Goal: Information Seeking & Learning: Learn about a topic

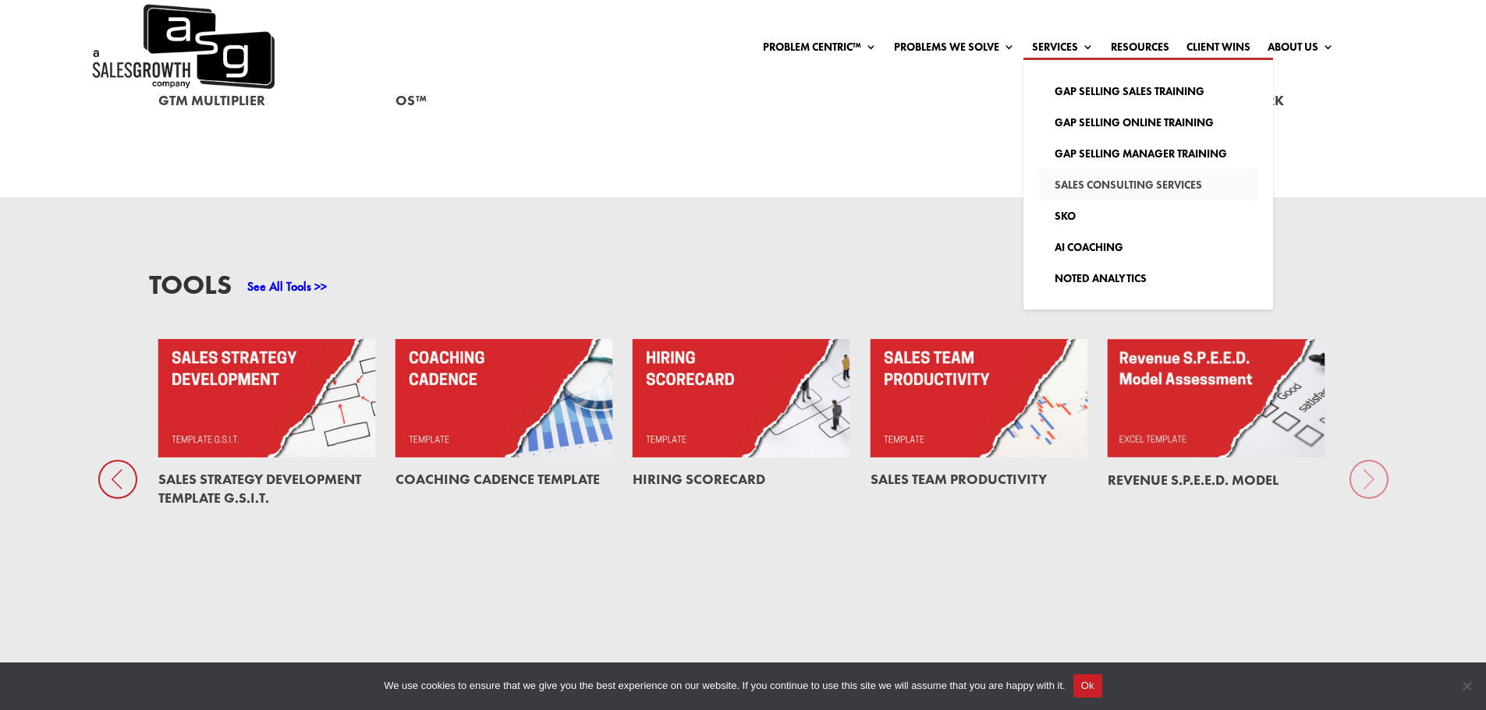
click at [1084, 175] on link "Sales Consulting Services" at bounding box center [1148, 184] width 218 height 31
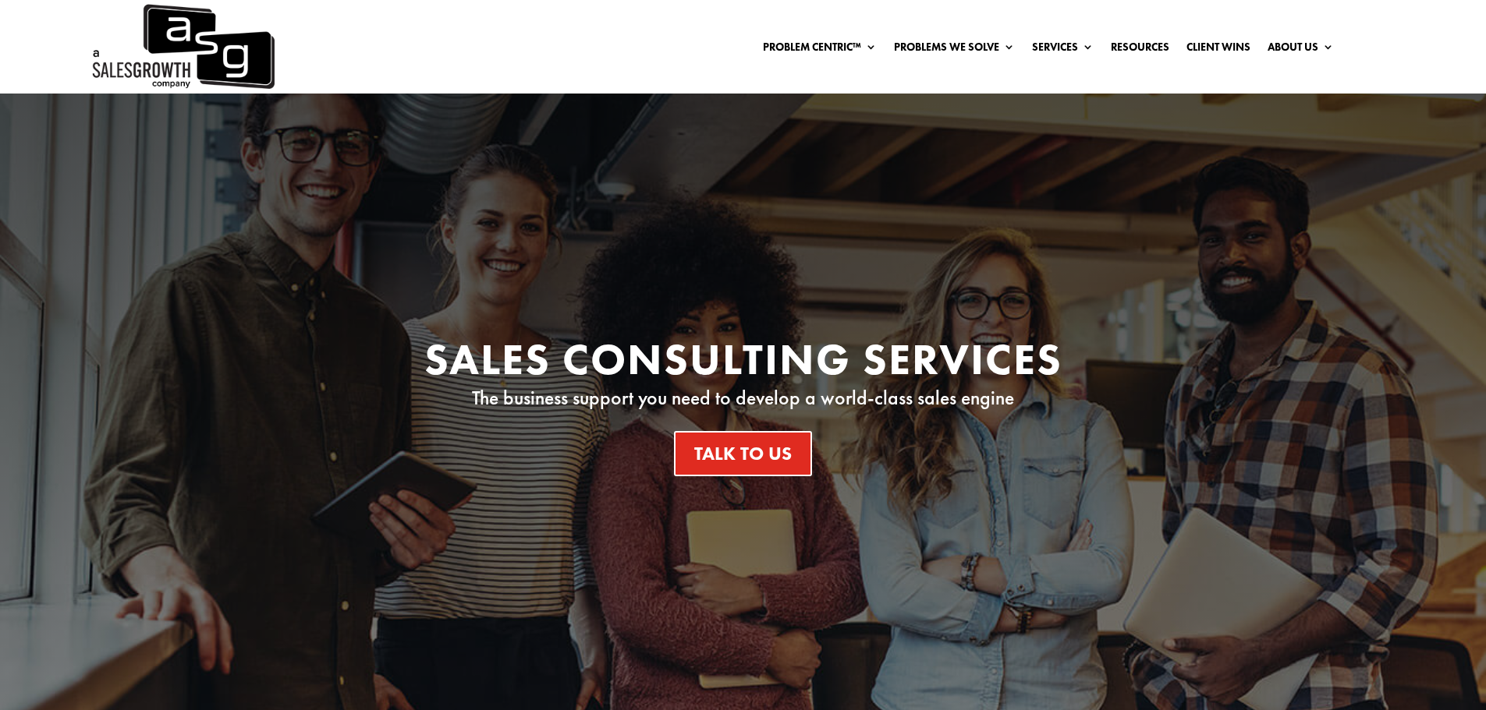
drag, startPoint x: 782, startPoint y: 504, endPoint x: 775, endPoint y: 27, distance: 477.3
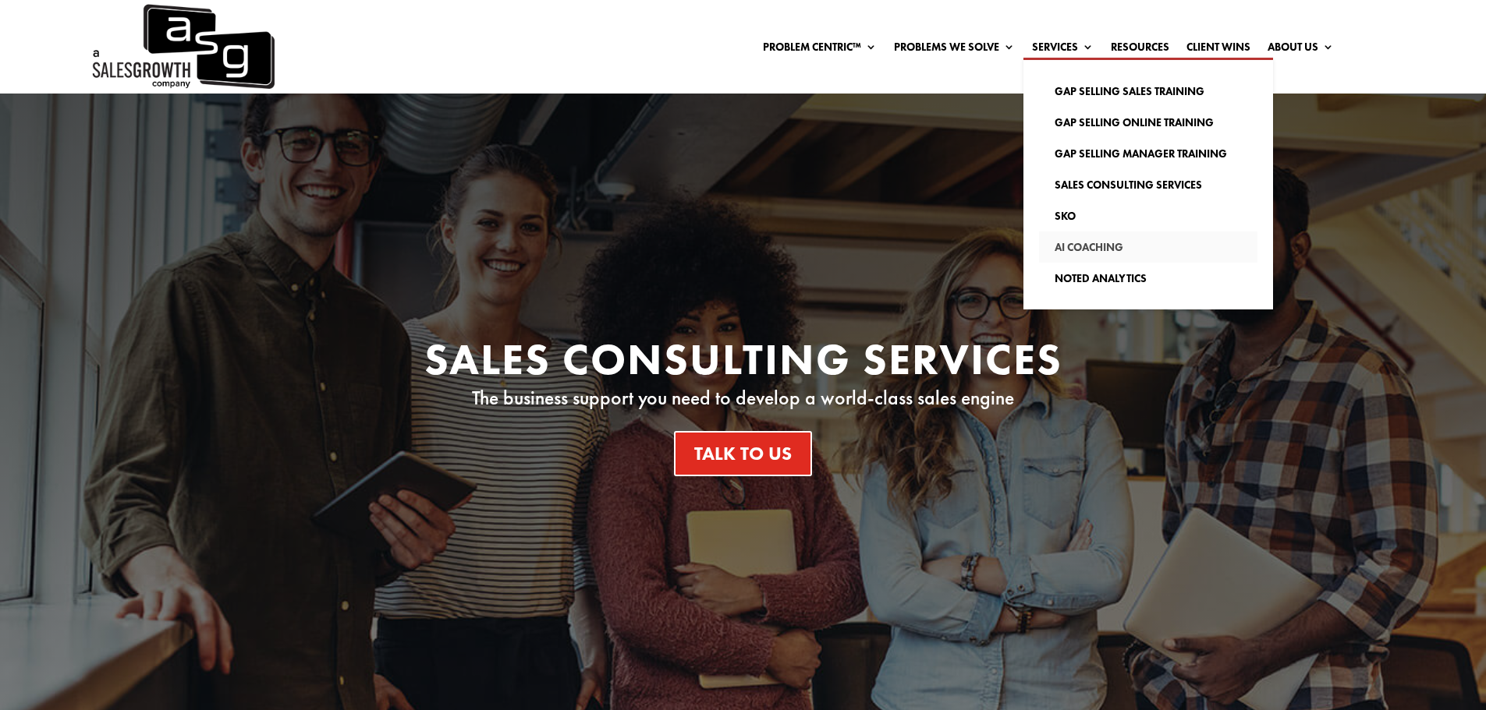
click at [1085, 250] on link "AI Coaching" at bounding box center [1148, 247] width 218 height 31
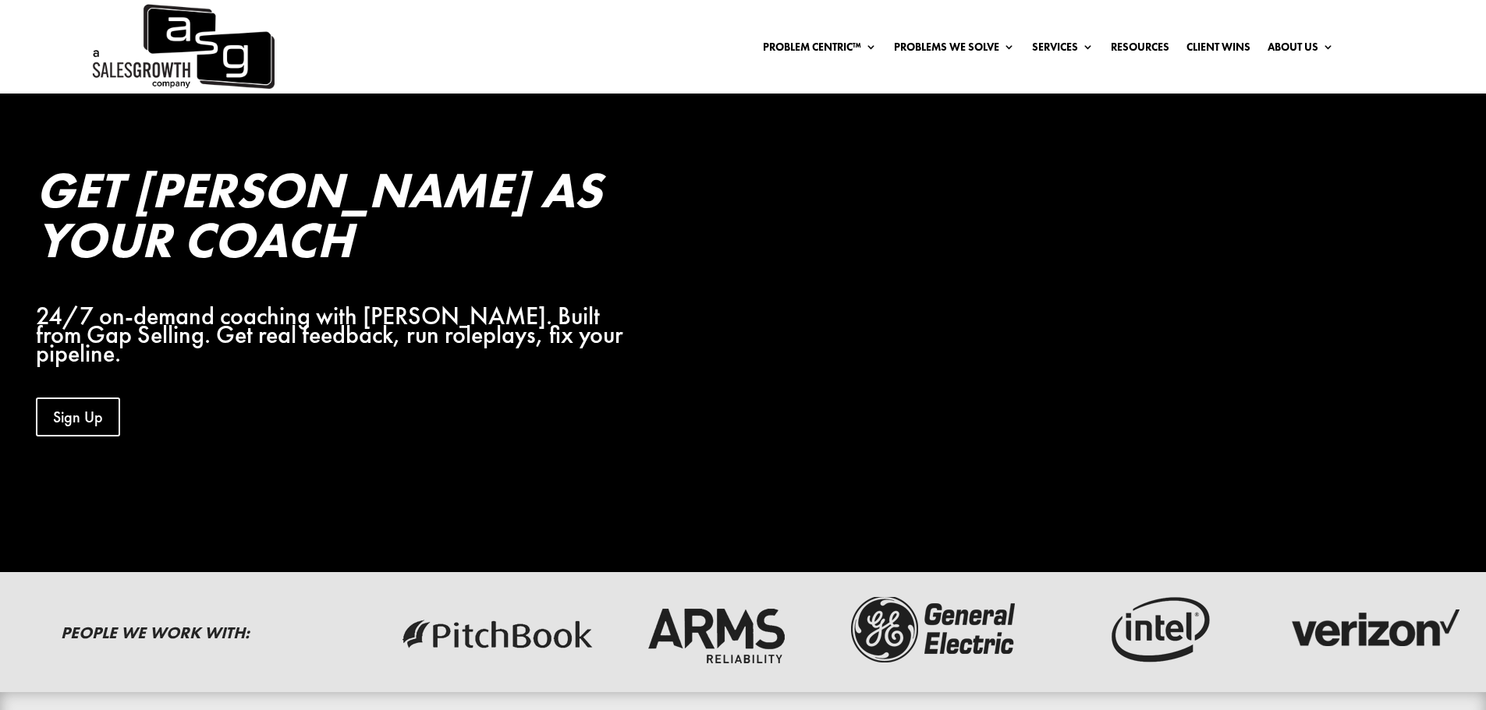
drag, startPoint x: 495, startPoint y: 586, endPoint x: 502, endPoint y: 283, distance: 303.4
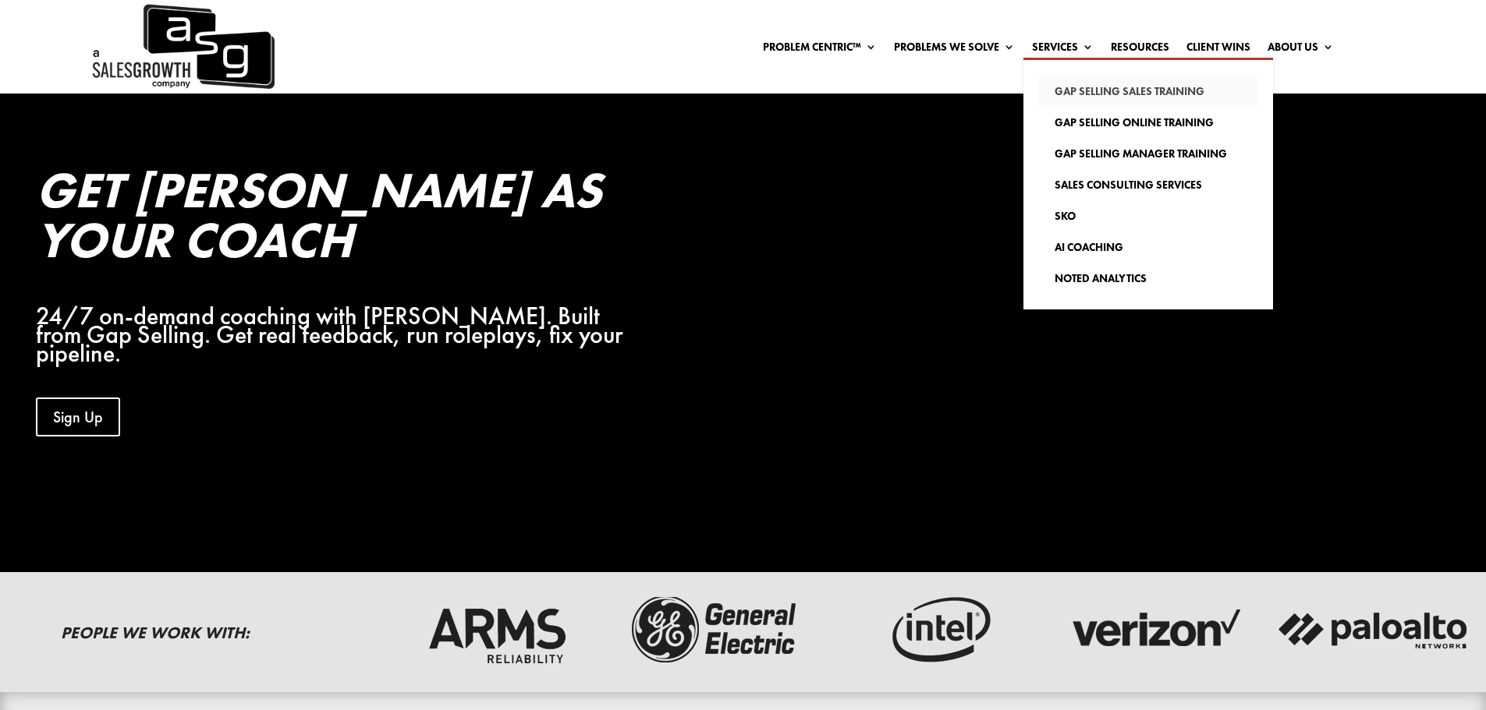
click at [1130, 92] on link "Gap Selling Sales Training" at bounding box center [1148, 91] width 218 height 31
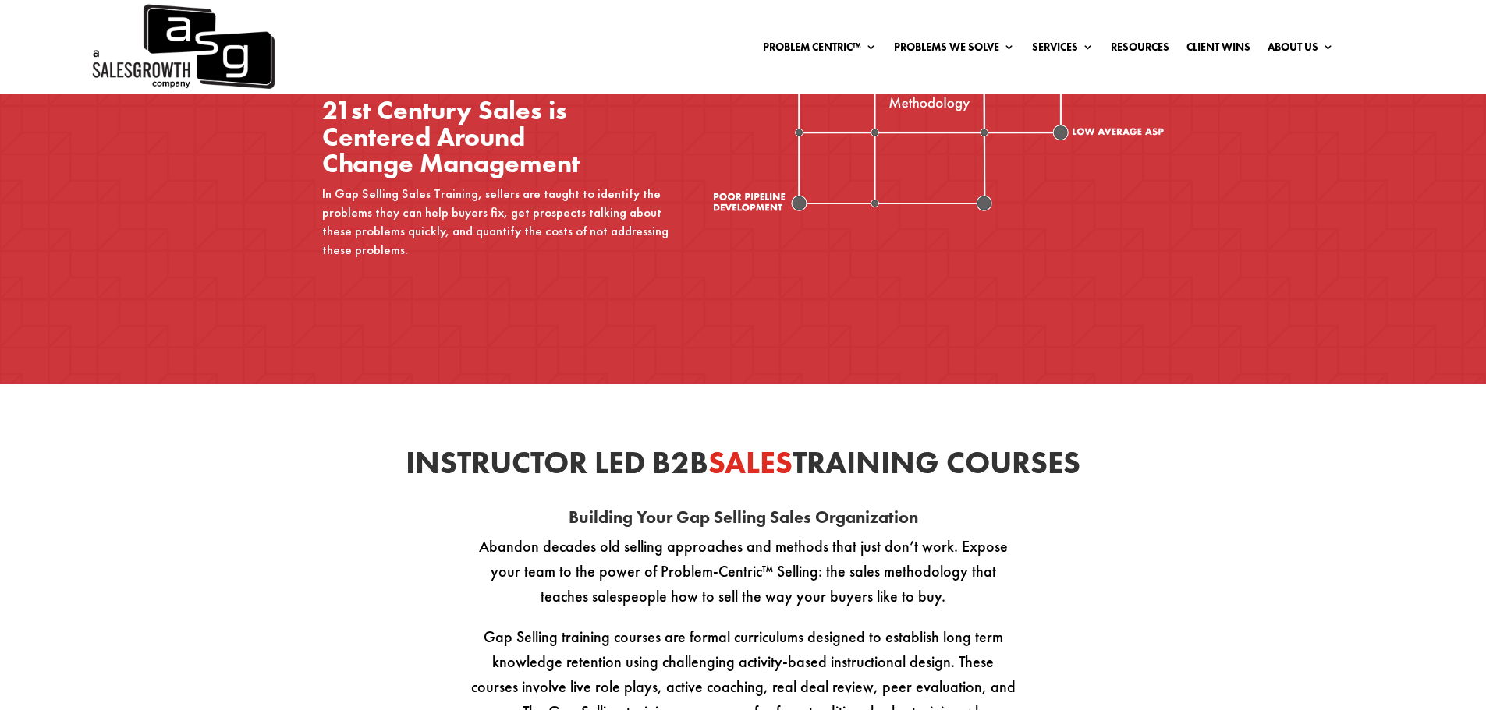
scroll to position [468, 0]
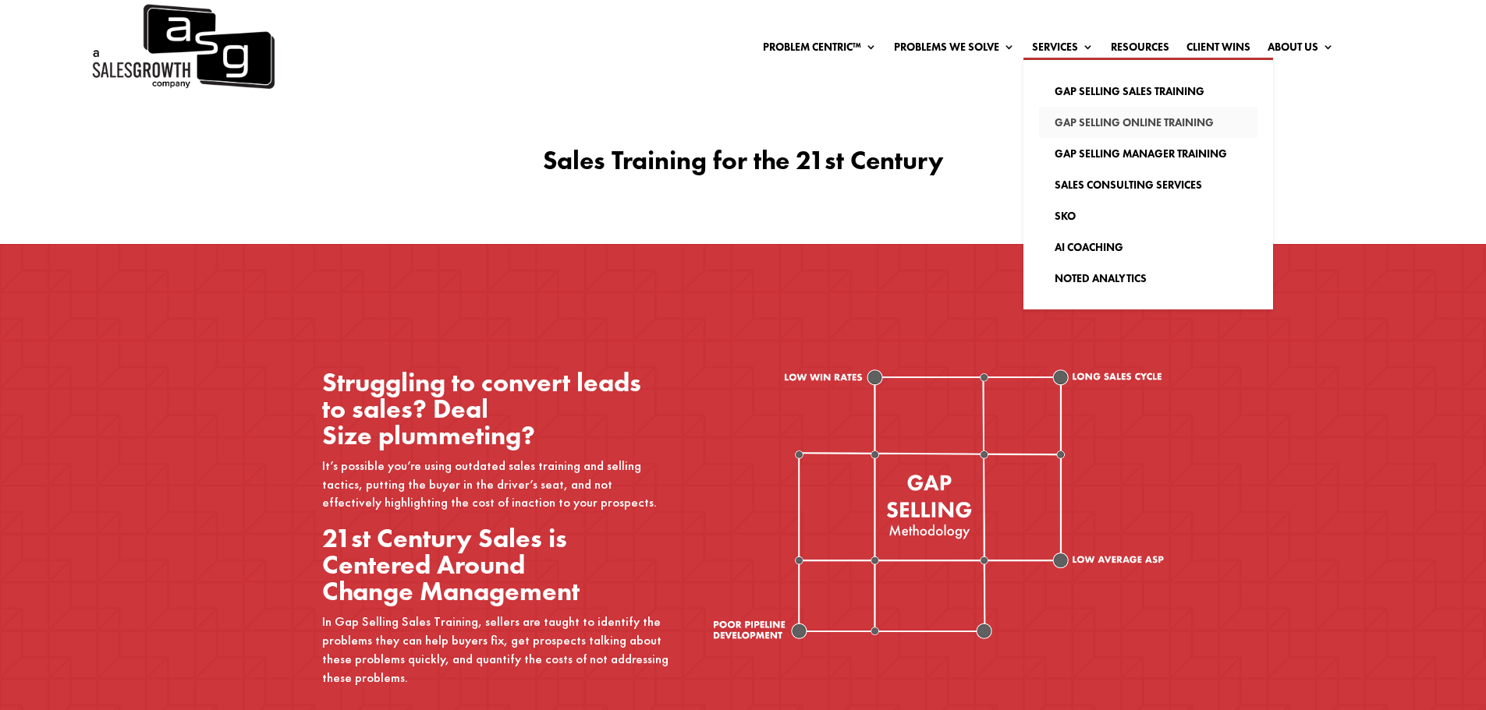
click at [1089, 121] on link "Gap Selling Online Training" at bounding box center [1148, 122] width 218 height 31
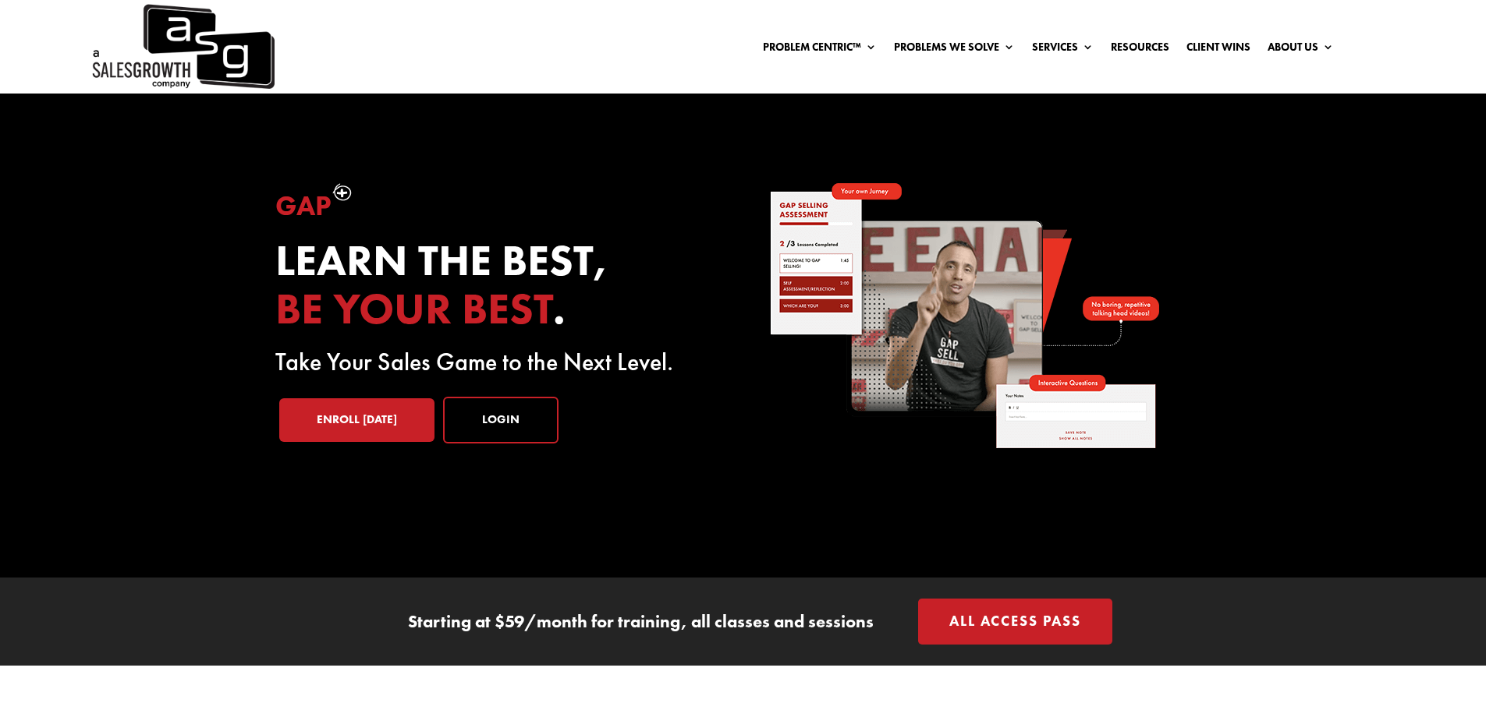
drag, startPoint x: 544, startPoint y: 643, endPoint x: 558, endPoint y: 115, distance: 527.4
click at [394, 419] on link "Enroll [DATE]" at bounding box center [356, 421] width 155 height 44
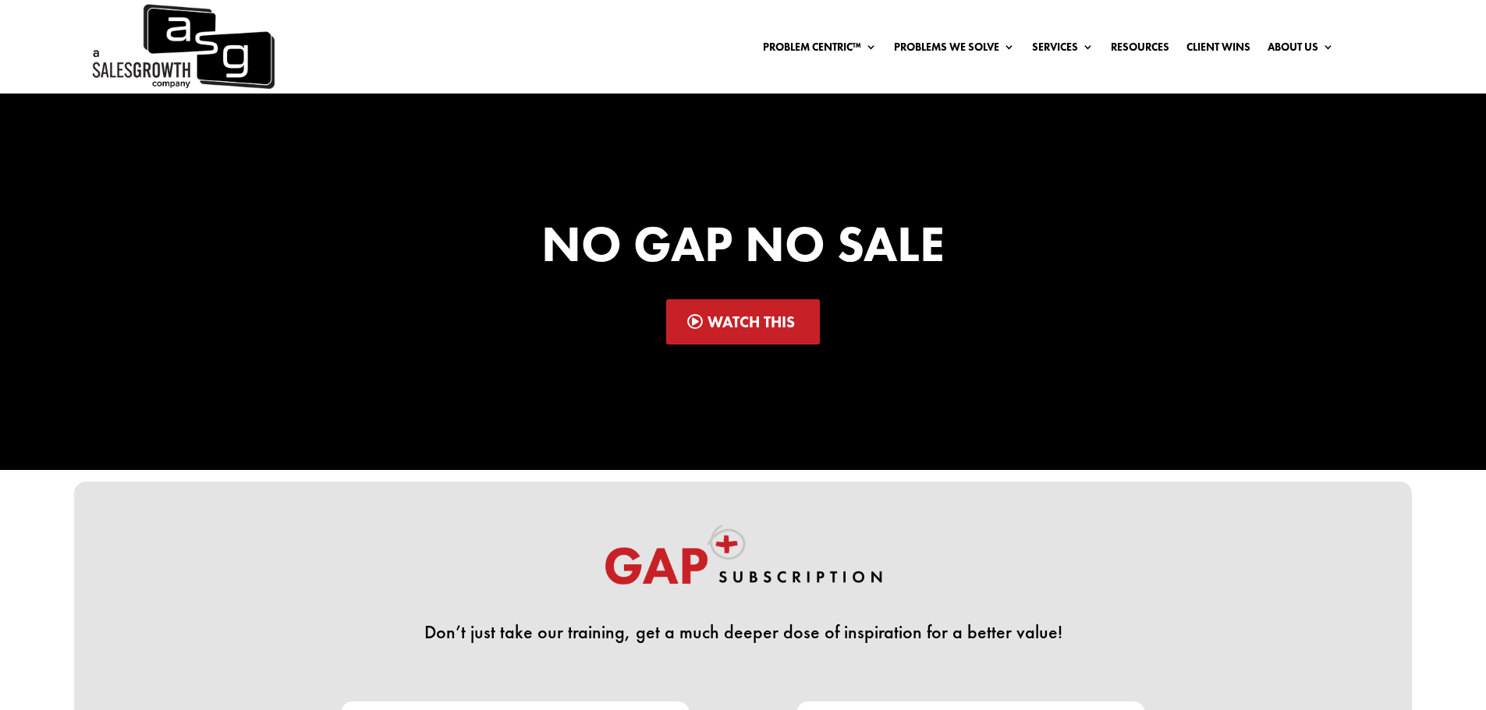
click at [817, 323] on link "Watch This" at bounding box center [743, 321] width 154 height 45
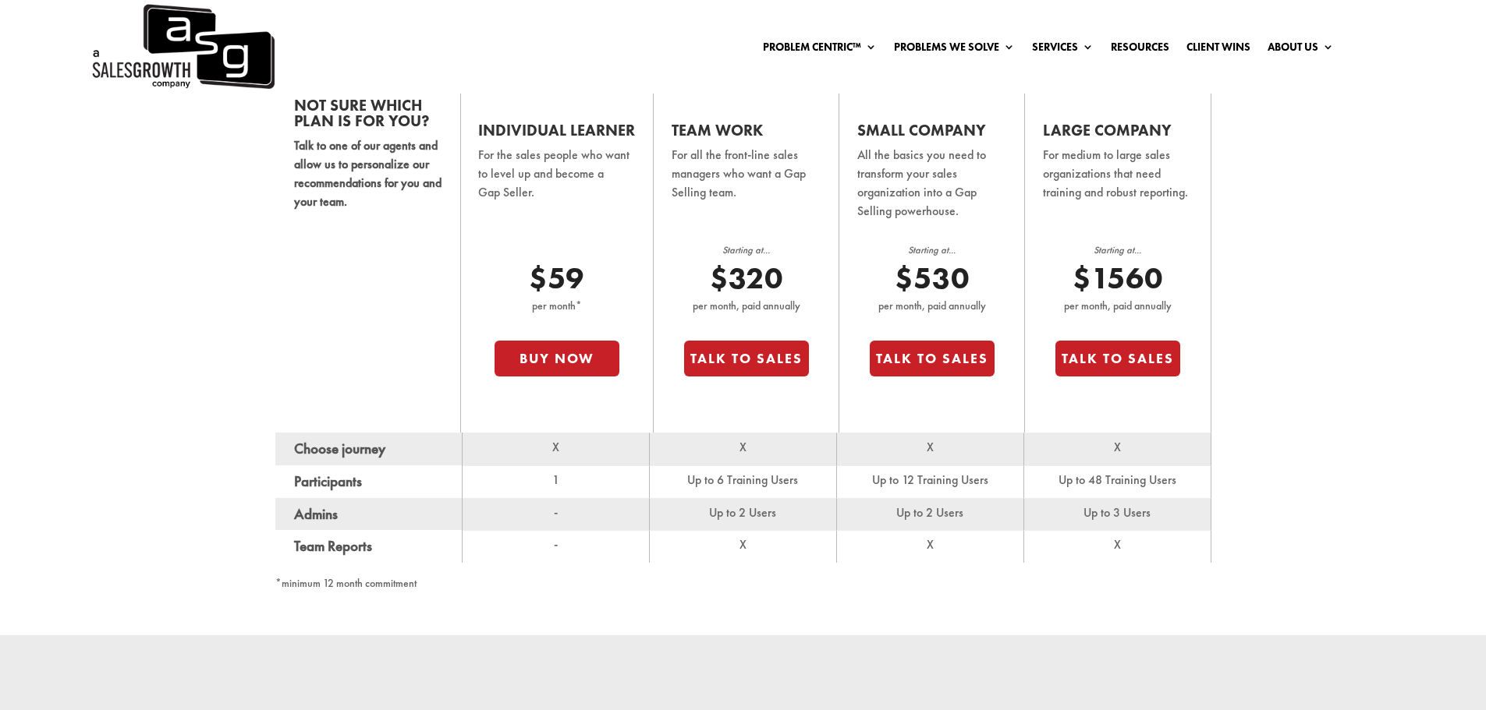
scroll to position [1092, 0]
